Goal: Find specific page/section: Find specific page/section

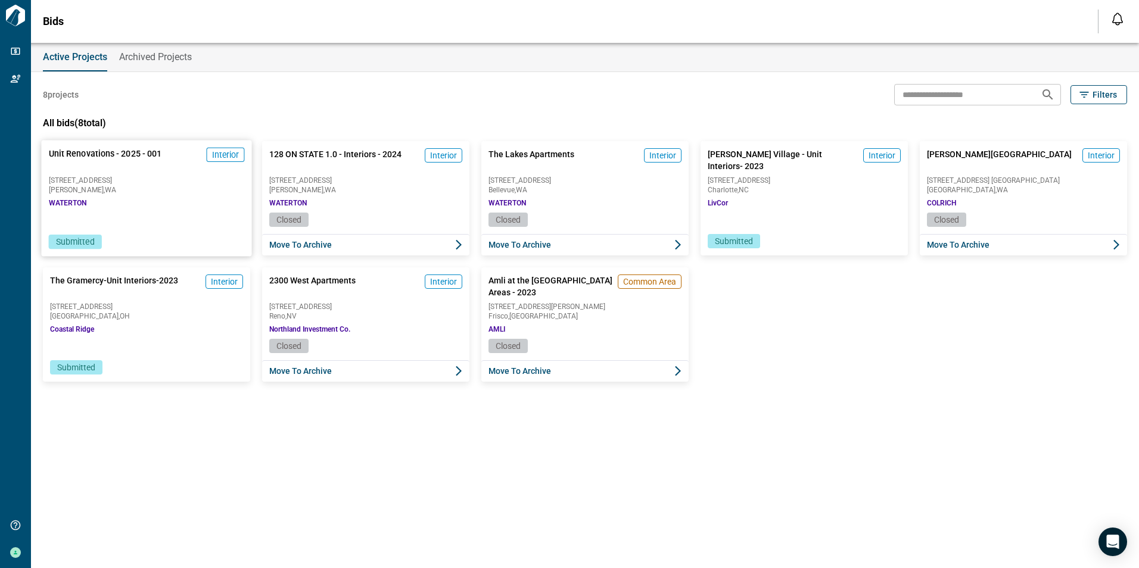
click at [136, 204] on div "Unit Renovations - 2025 - 001 Interior 9501 244th St SW Edmonds , WA WATERTON" at bounding box center [146, 177] width 210 height 73
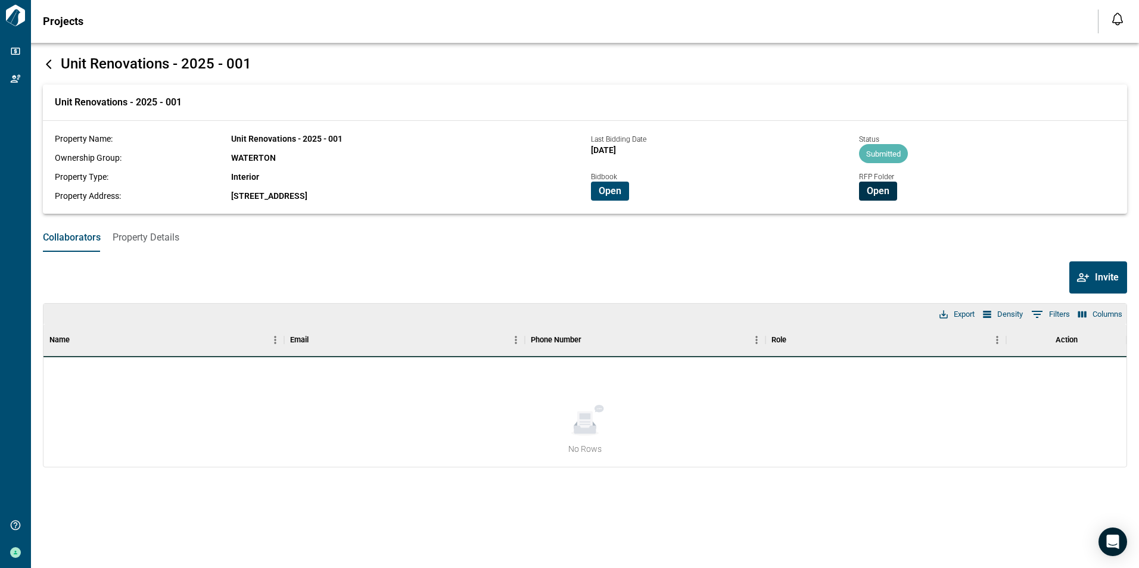
click at [872, 195] on span "Open" at bounding box center [878, 191] width 23 height 12
